Goal: Navigation & Orientation: Find specific page/section

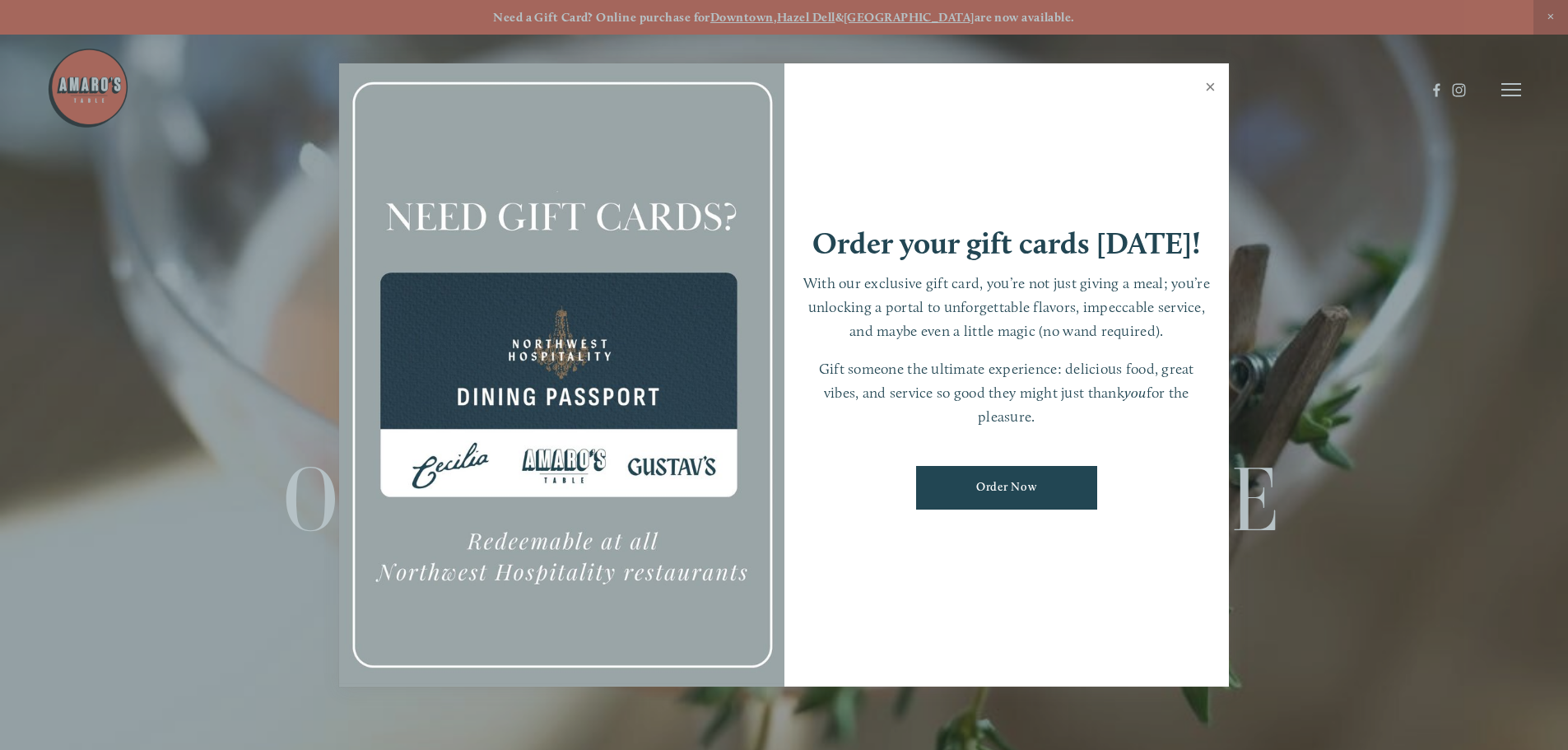
click at [1215, 86] on link "Close" at bounding box center [1210, 89] width 32 height 46
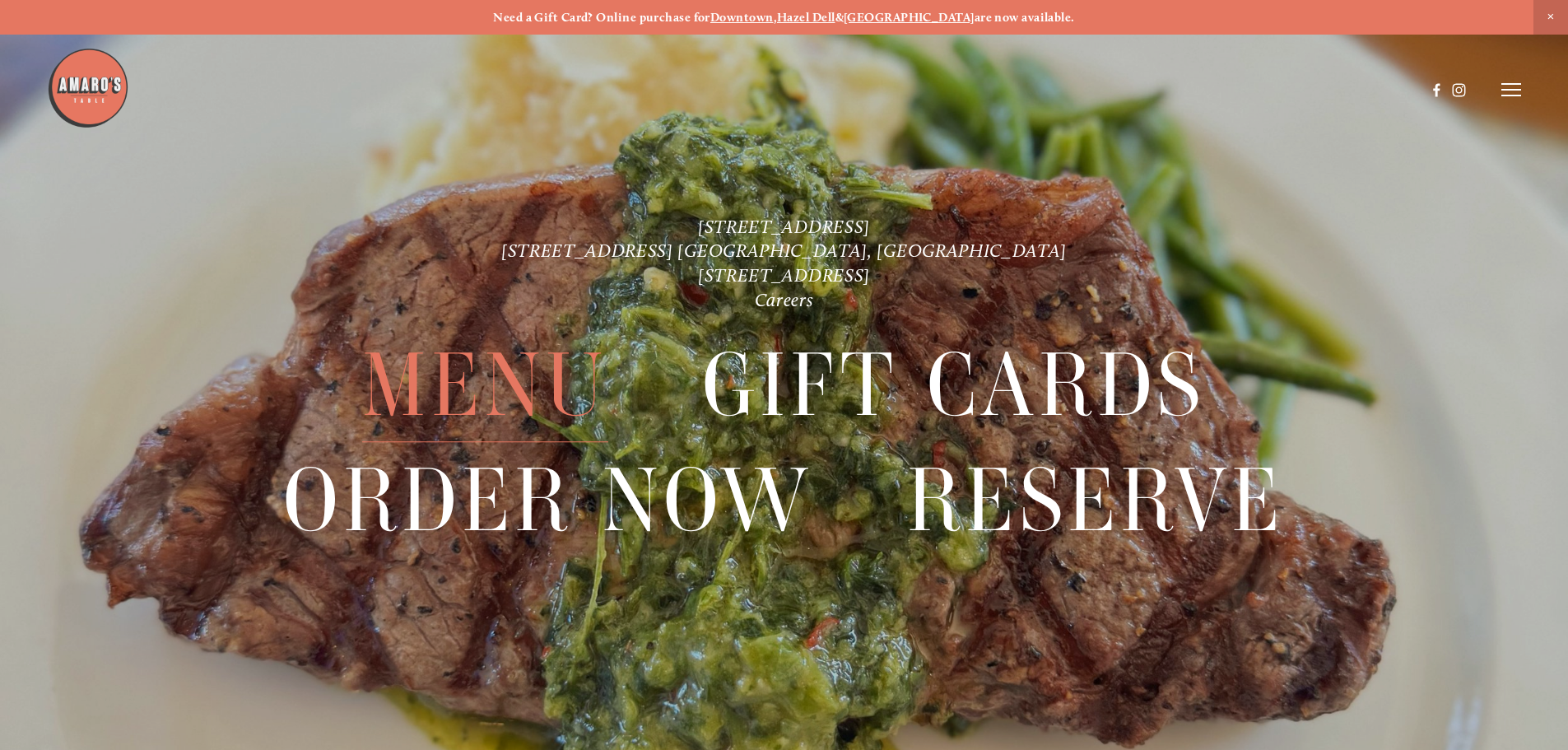
click at [477, 371] on span "Menu" at bounding box center [485, 386] width 245 height 113
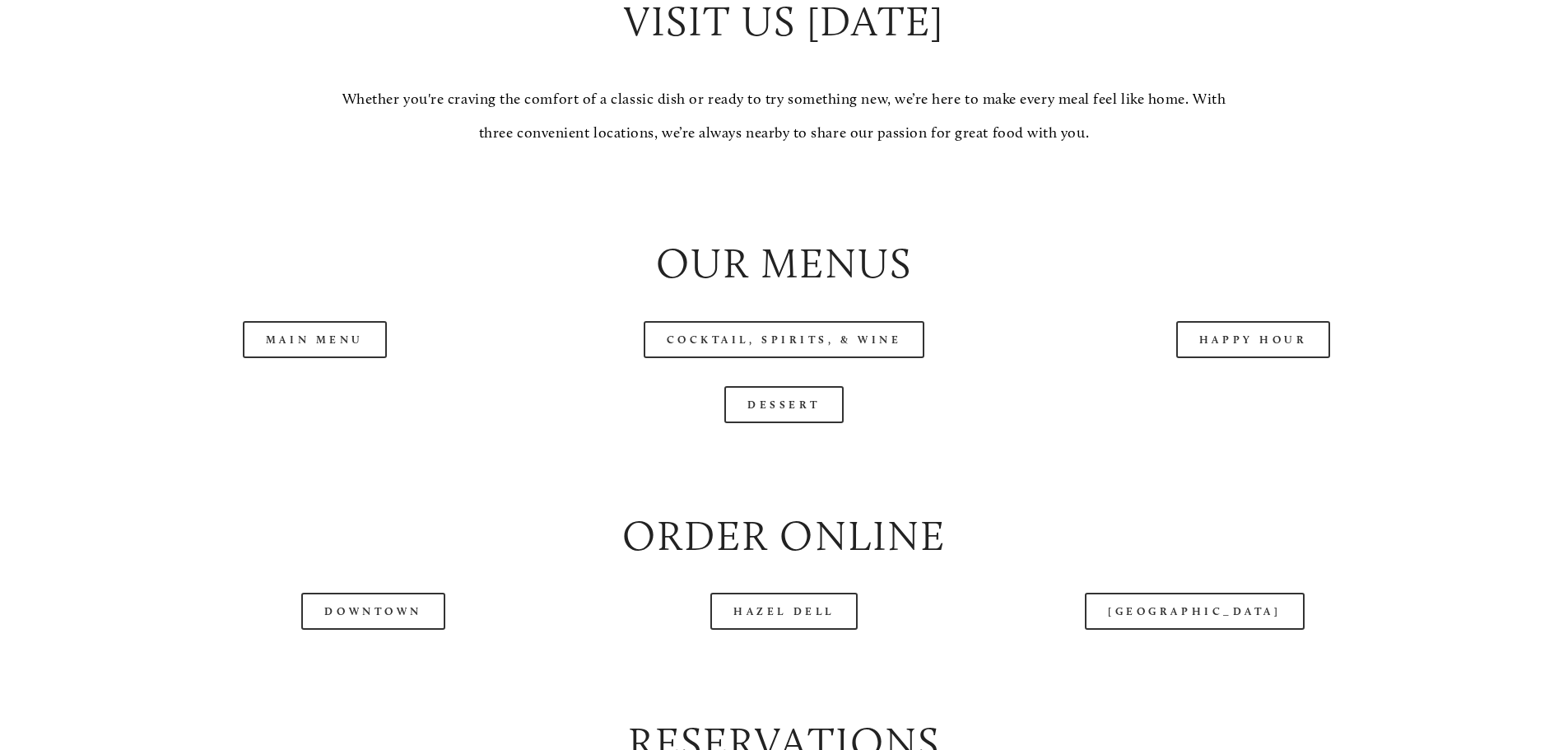
scroll to position [1811, 0]
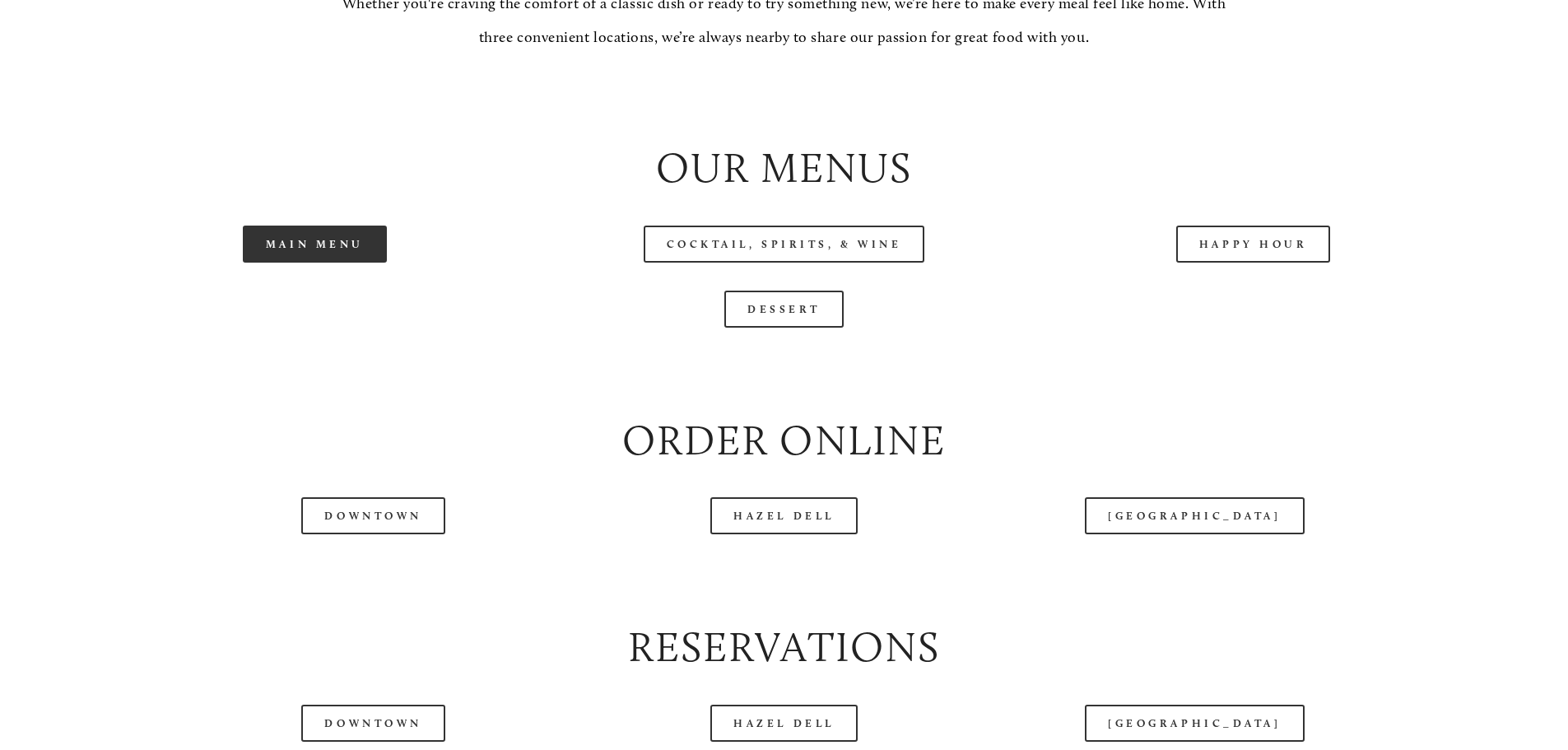
click at [331, 263] on link "Main Menu" at bounding box center [315, 244] width 144 height 37
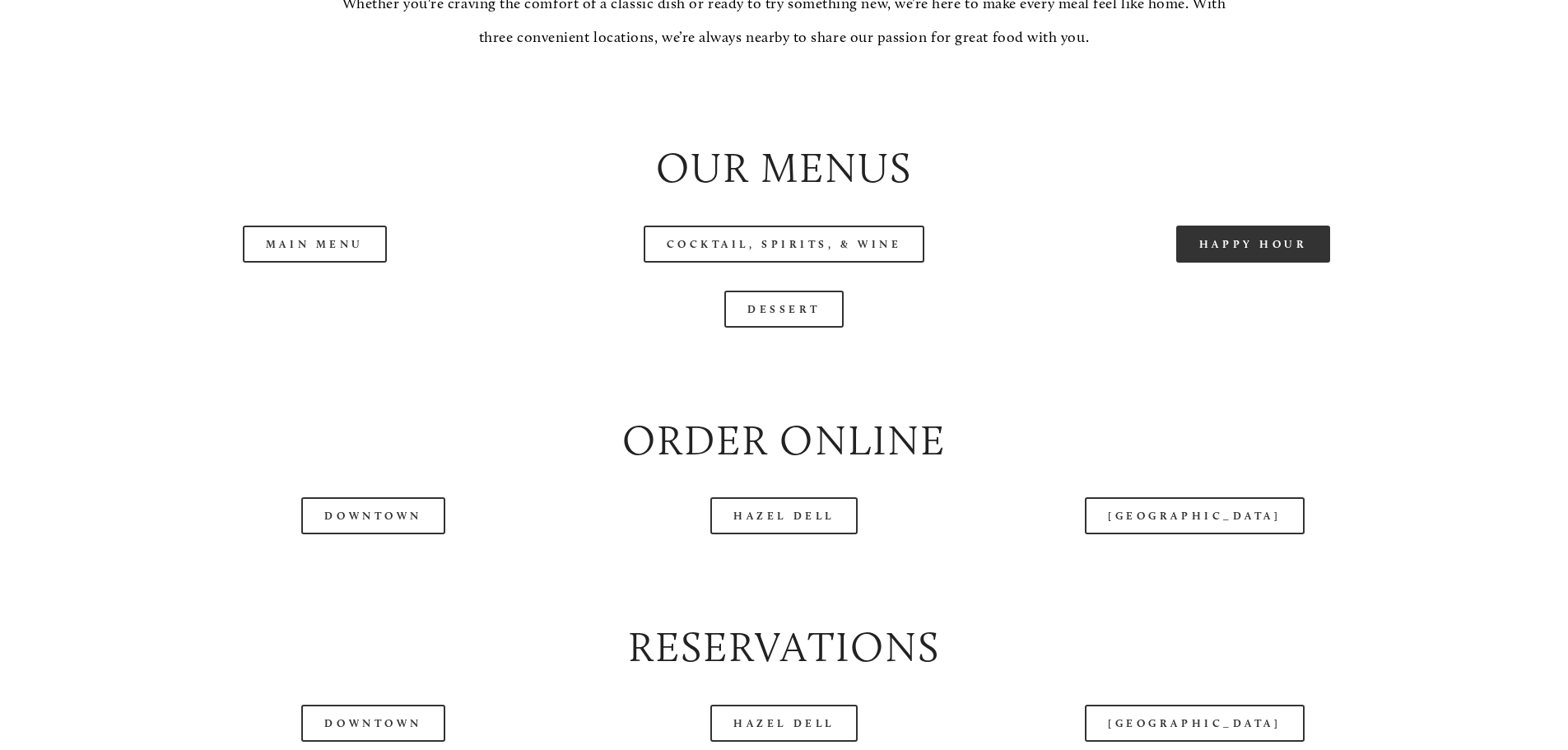
click at [1271, 263] on link "Happy Hour" at bounding box center [1254, 244] width 155 height 37
